Goal: Complete application form

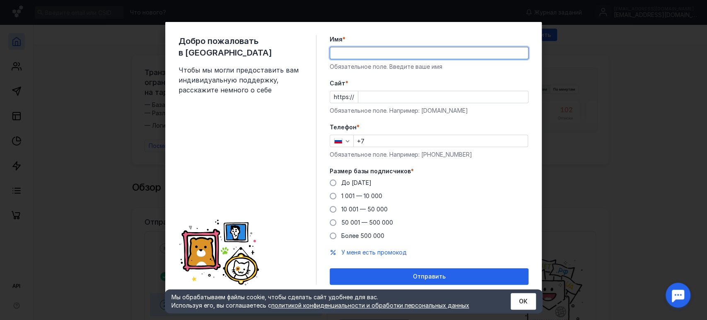
click at [372, 55] on input "Имя *" at bounding box center [429, 53] width 198 height 12
type input "[PERSON_NAME]"
click at [378, 99] on input "Cайт *" at bounding box center [443, 97] width 170 height 12
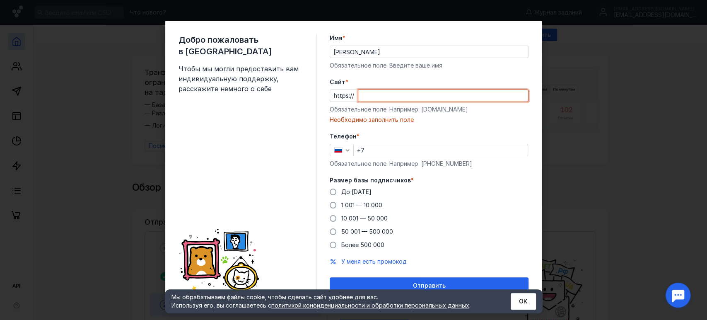
paste input "[DOMAIN_NAME][URL]"
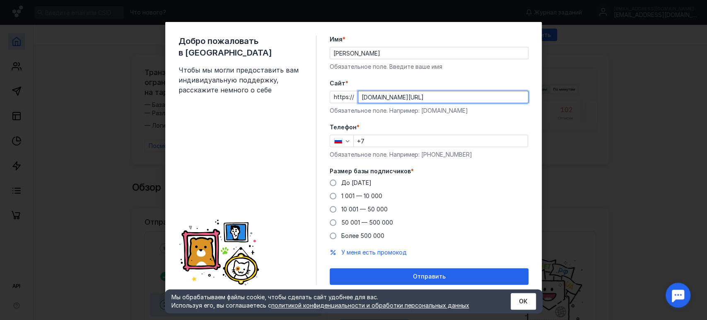
type input "[DOMAIN_NAME][URL]"
click at [429, 123] on label "Телефон *" at bounding box center [429, 127] width 199 height 8
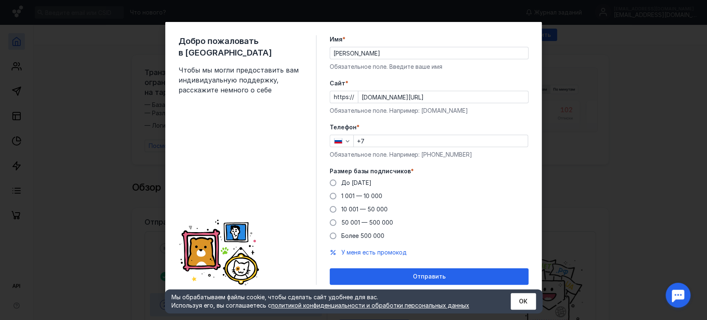
click at [381, 140] on input "+7" at bounding box center [441, 141] width 174 height 12
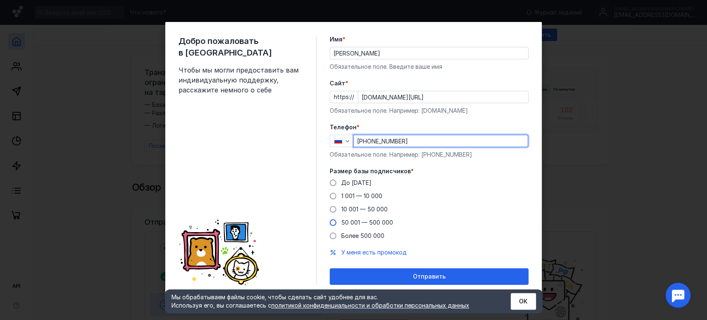
type input "[PHONE_NUMBER]"
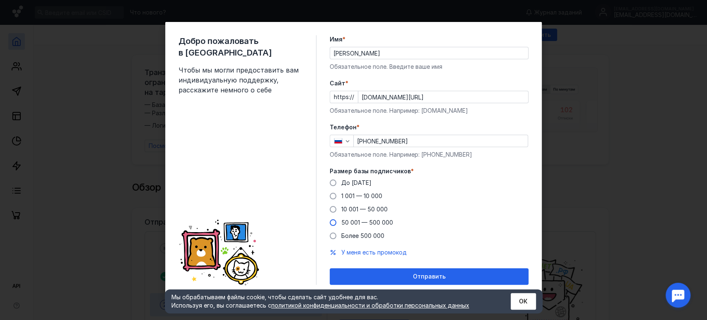
click at [336, 222] on label "50 001 — 500 000" at bounding box center [361, 222] width 63 height 8
click at [0, 0] on input "50 001 — 500 000" at bounding box center [0, 0] width 0 height 0
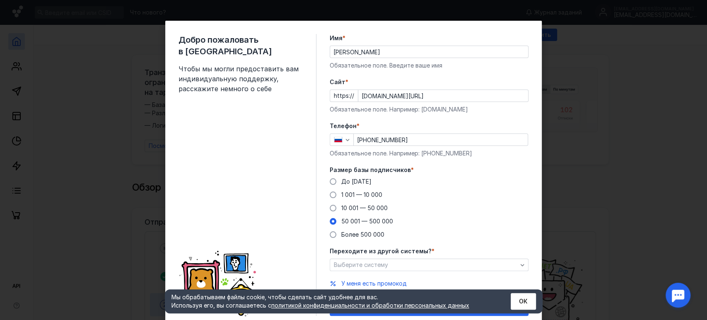
scroll to position [30, 0]
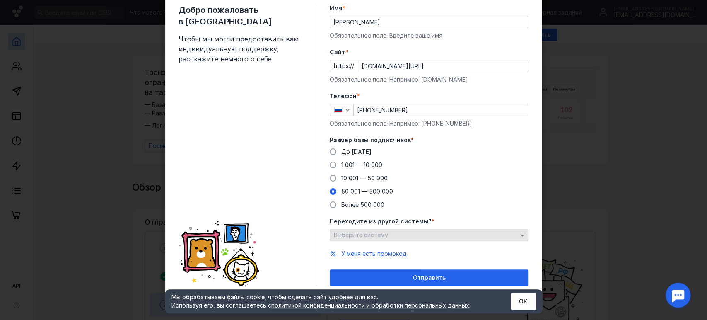
click at [408, 231] on div "Выберите систему" at bounding box center [426, 234] width 188 height 7
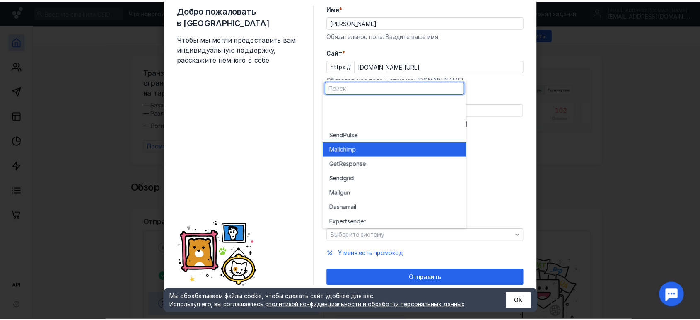
scroll to position [46, 0]
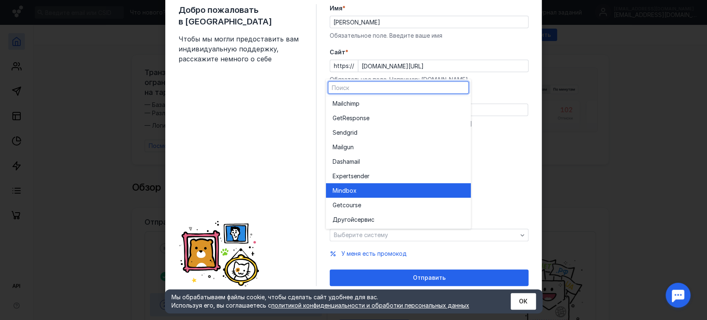
click at [341, 186] on span "Mind" at bounding box center [339, 190] width 13 height 8
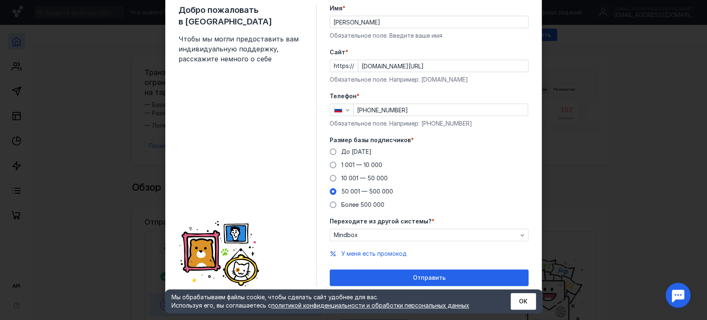
click at [392, 274] on div "Отправить" at bounding box center [429, 277] width 190 height 7
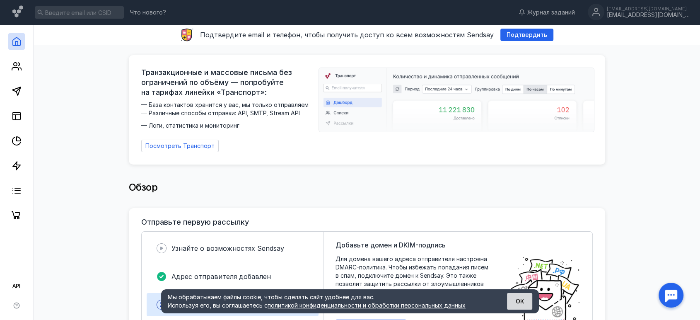
click at [518, 303] on button "ОК" at bounding box center [519, 301] width 25 height 17
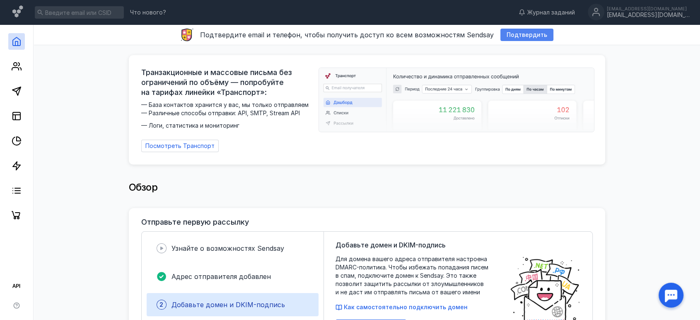
click at [530, 34] on span "Подтвердить" at bounding box center [526, 34] width 41 height 7
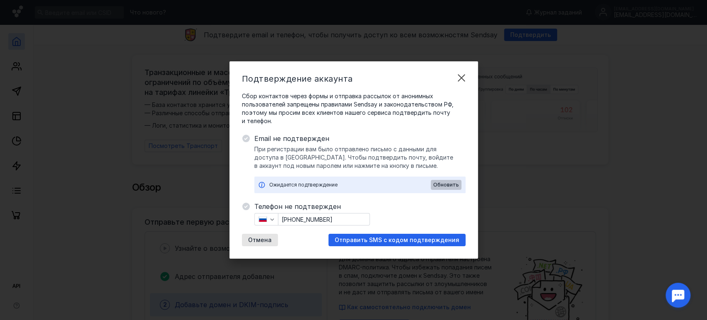
click at [452, 183] on span "Обновить" at bounding box center [446, 185] width 26 height 6
